Goal: Transaction & Acquisition: Register for event/course

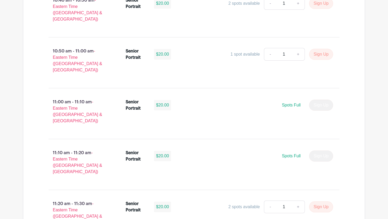
scroll to position [1213, 0]
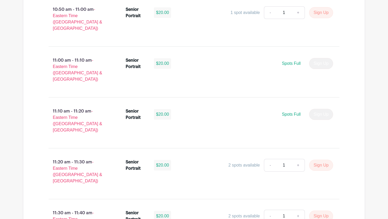
scroll to position [1232, 0]
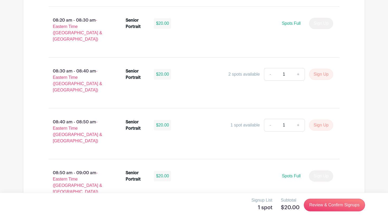
scroll to position [491, 0]
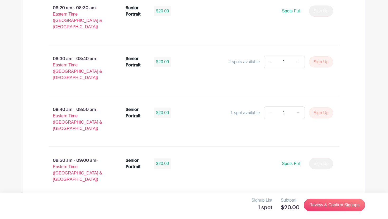
drag, startPoint x: 313, startPoint y: 202, endPoint x: 162, endPoint y: 1, distance: 251.0
click at [319, 203] on link "Review & Confirm Signups" at bounding box center [334, 205] width 61 height 13
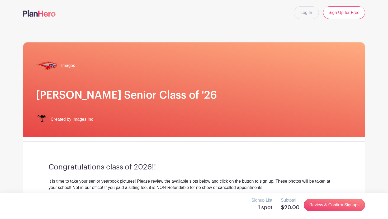
click at [336, 20] on nav "Log In Sign Up for Free" at bounding box center [194, 12] width 388 height 25
click at [336, 16] on link "Sign Up for Free" at bounding box center [344, 12] width 42 height 13
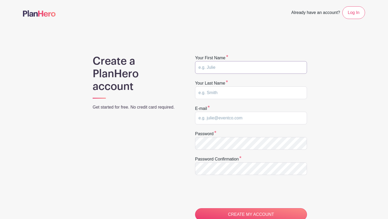
click at [234, 69] on input "text" at bounding box center [251, 67] width 112 height 13
type input "[PERSON_NAME]"
type input "Aubrey"
type input "egaubrey@icloud.com"
click at [195, 194] on div "Your first name Elijah Your last name Aubrey E-mail egaubrey@icloud.com Passwor…" at bounding box center [251, 167] width 114 height 225
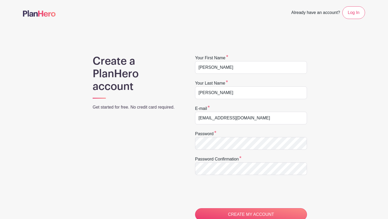
click at [226, 147] on body "Loading... Already have an account? Log In Create a PlanHero account Get starte…" at bounding box center [194, 156] width 388 height 313
click at [195, 209] on input "CREATE MY ACCOUNT" at bounding box center [251, 215] width 112 height 13
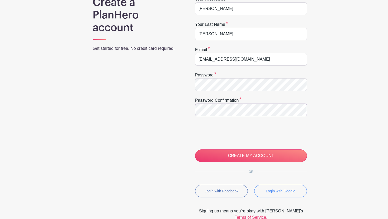
scroll to position [73, 0]
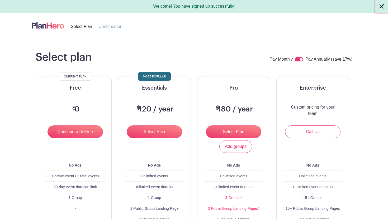
click at [377, 4] on button "Close" at bounding box center [382, 6] width 13 height 13
click at [114, 28] on span "Confirmation" at bounding box center [110, 26] width 24 height 4
